Goal: Navigation & Orientation: Find specific page/section

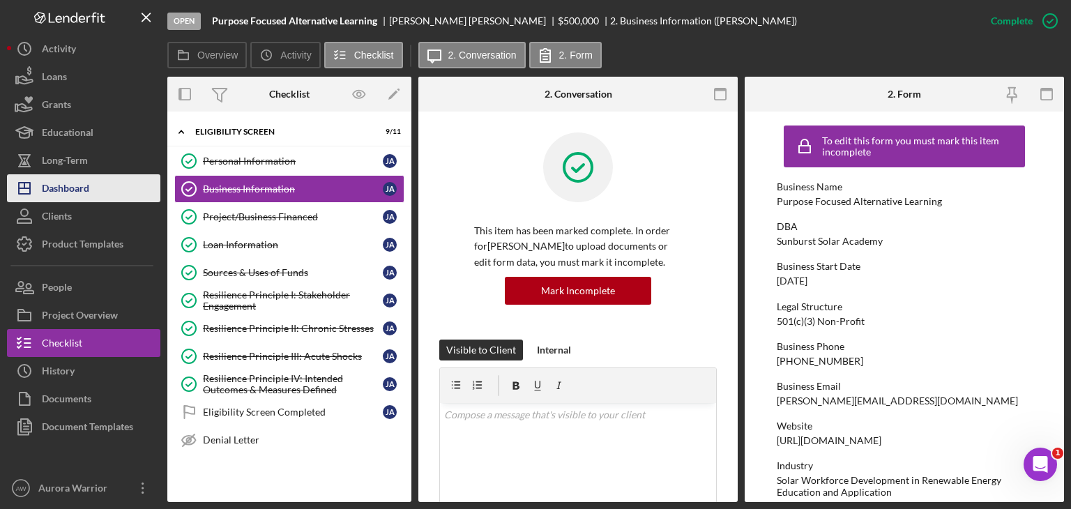
scroll to position [141, 0]
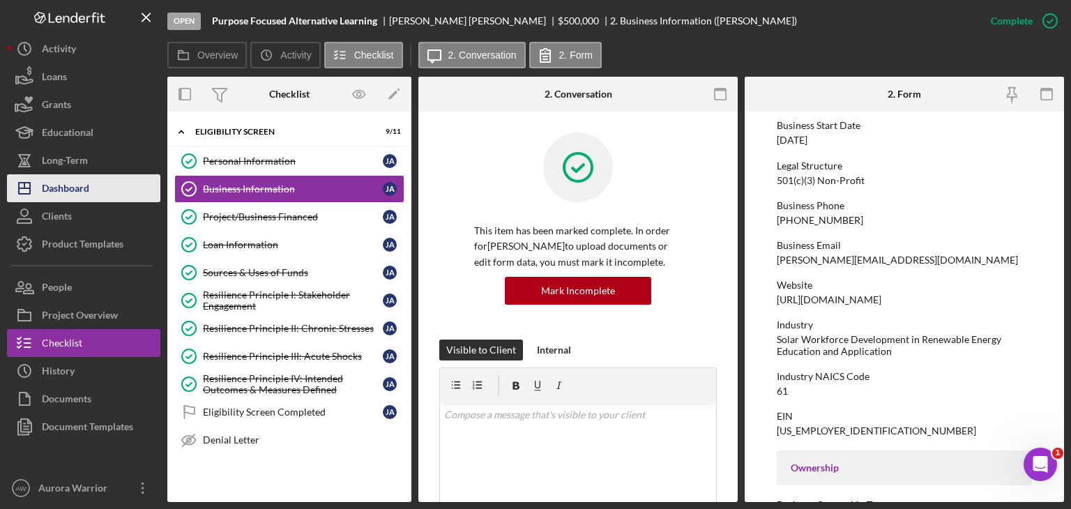
click at [100, 182] on button "Icon/Dashboard Dashboard" at bounding box center [83, 188] width 153 height 28
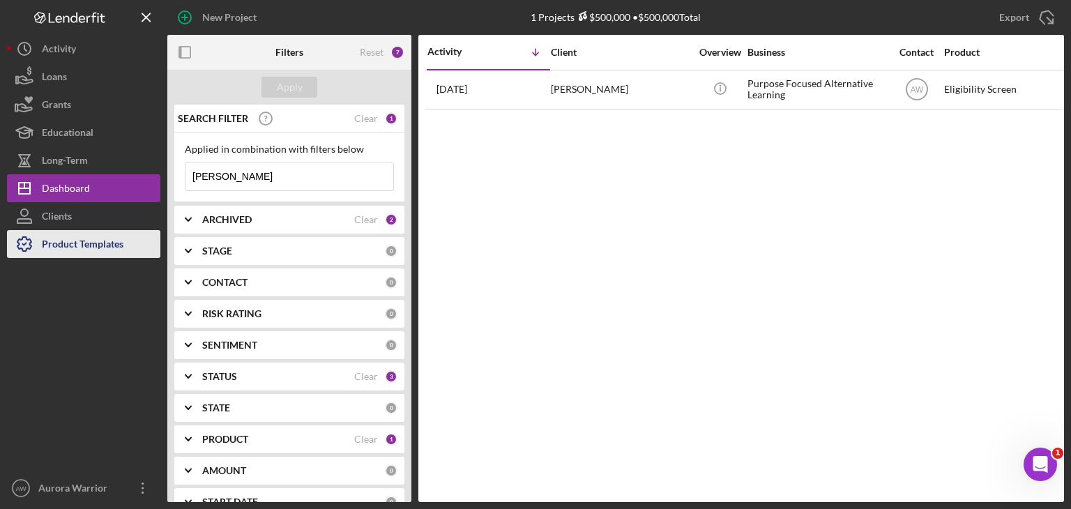
click at [114, 231] on div "Product Templates" at bounding box center [83, 245] width 82 height 31
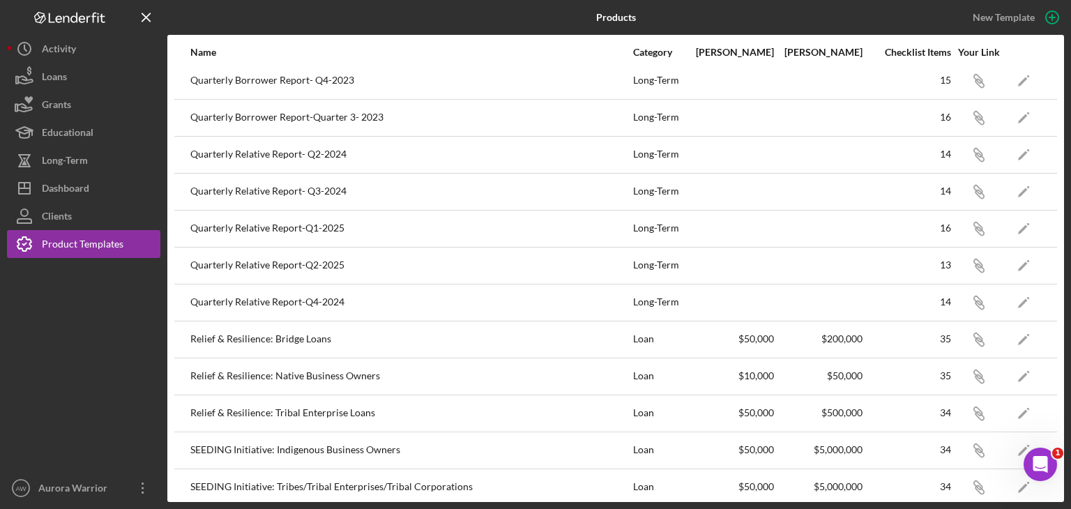
scroll to position [237, 0]
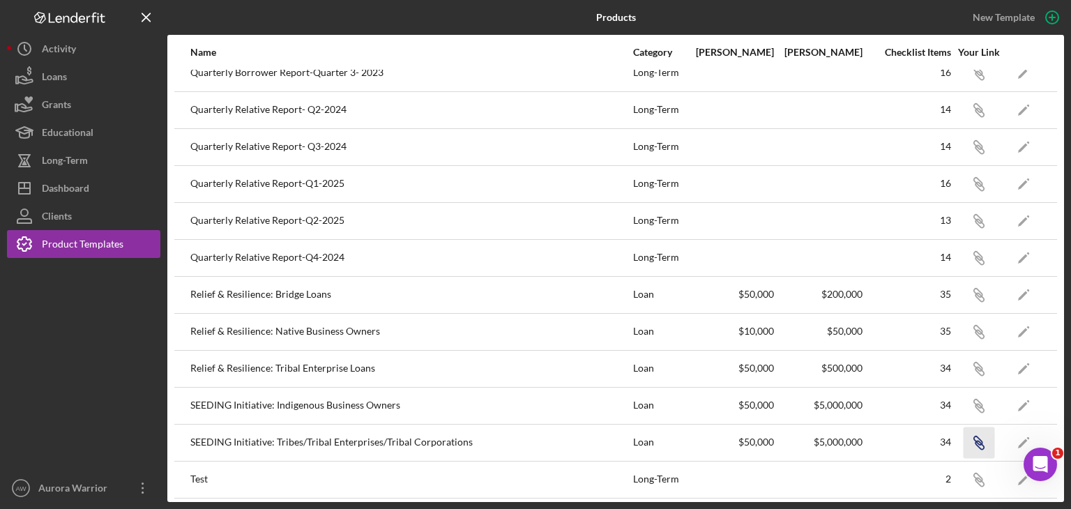
click at [973, 441] on icon "Icon/Link" at bounding box center [978, 442] width 31 height 31
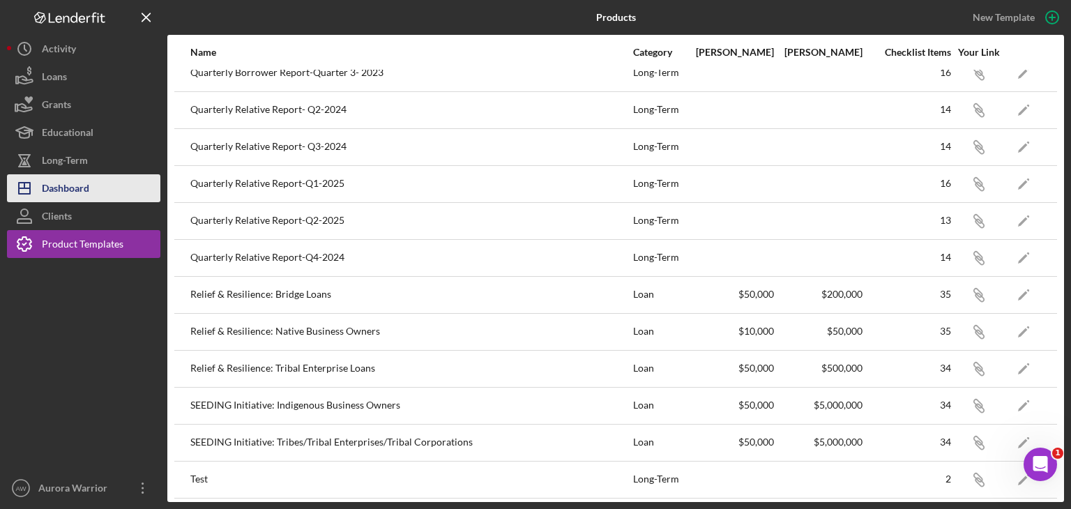
click at [82, 190] on div "Dashboard" at bounding box center [65, 189] width 47 height 31
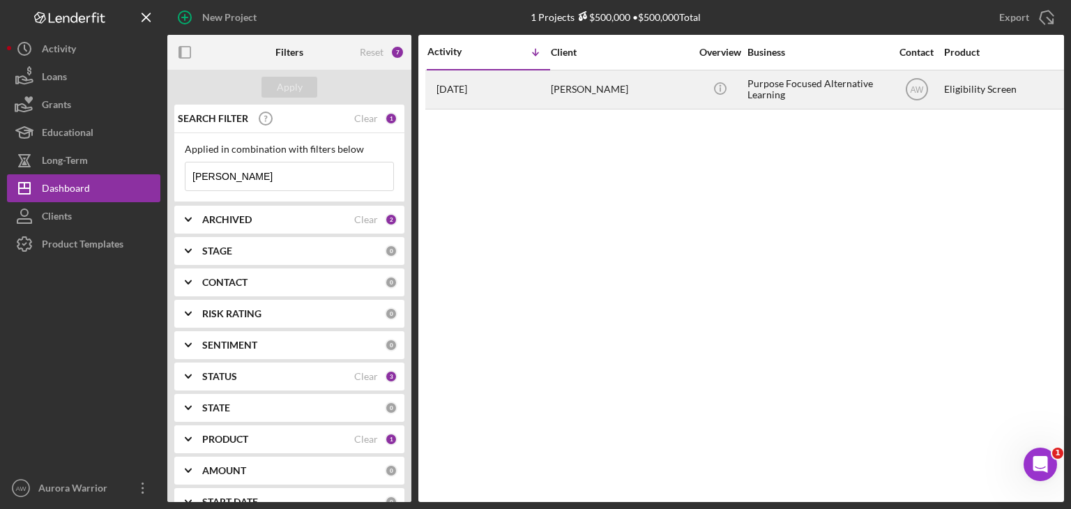
click at [572, 87] on div "[PERSON_NAME]" at bounding box center [620, 89] width 139 height 37
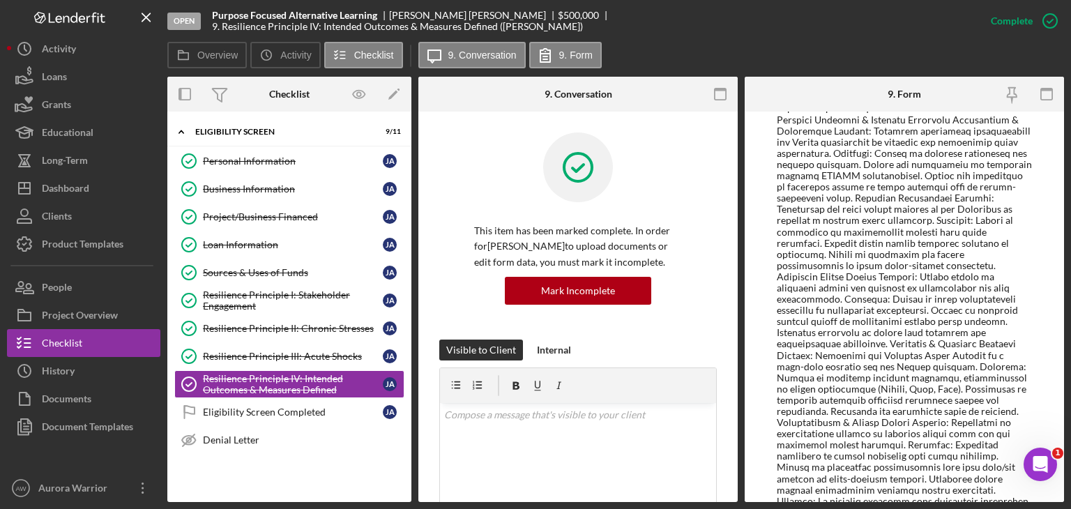
scroll to position [325, 0]
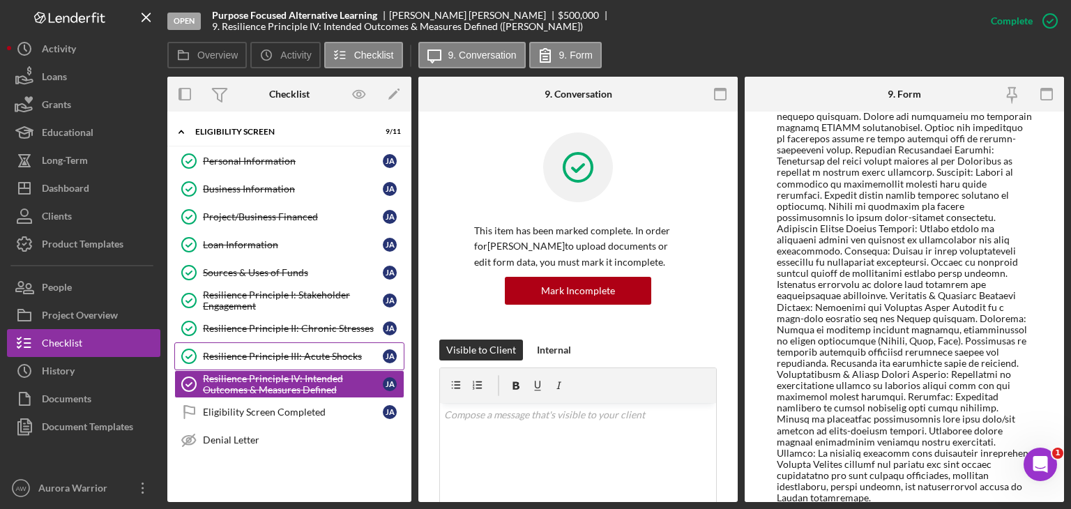
click at [305, 353] on div "Resilience Principle III: Acute Shocks" at bounding box center [293, 356] width 180 height 11
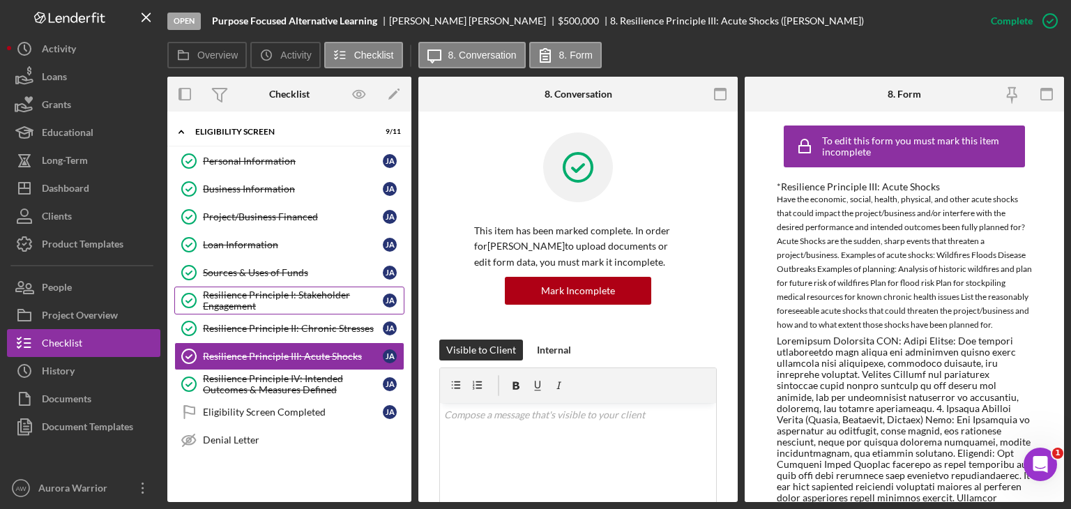
click at [307, 299] on div "Resilience Principle I: Stakeholder Engagement" at bounding box center [293, 300] width 180 height 22
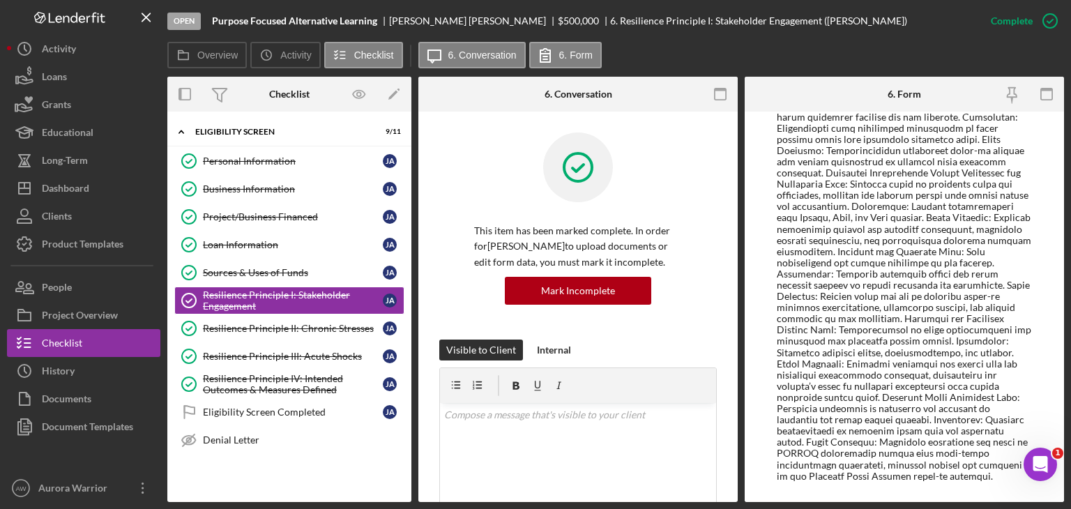
scroll to position [418, 0]
